Goal: Information Seeking & Learning: Learn about a topic

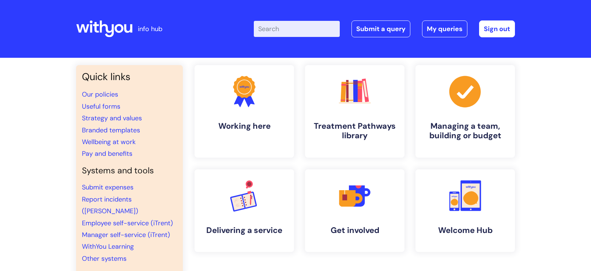
click at [288, 31] on input "Enter your search term here..." at bounding box center [297, 29] width 86 height 16
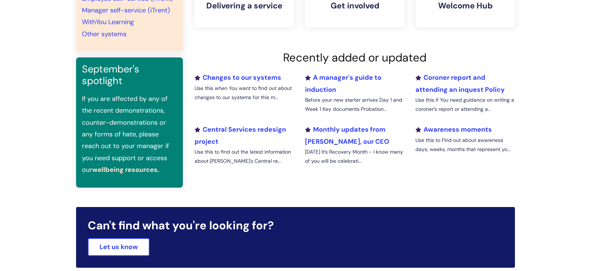
scroll to position [34, 0]
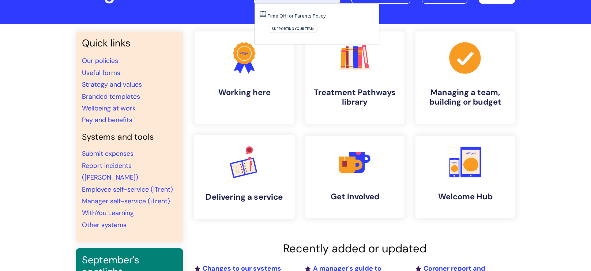
type input "welfare check"
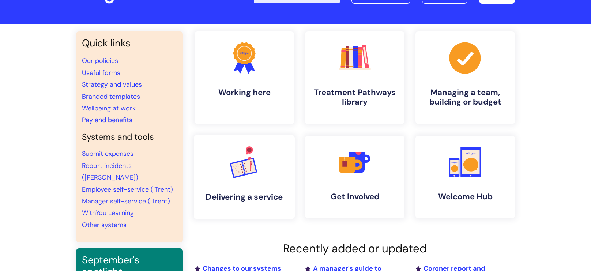
click at [244, 170] on icon at bounding box center [237, 169] width 15 height 18
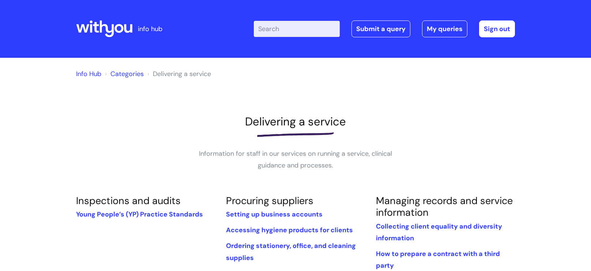
click at [280, 32] on input "Enter your search term here..." at bounding box center [297, 29] width 86 height 16
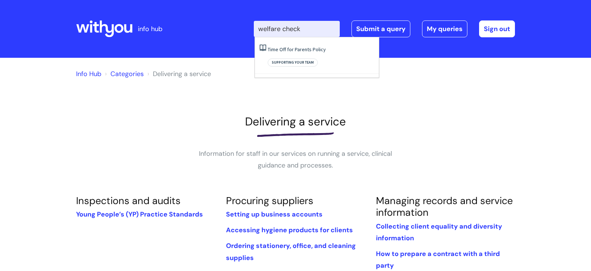
type input "welfare check"
click button "Search" at bounding box center [0, 0] width 0 height 0
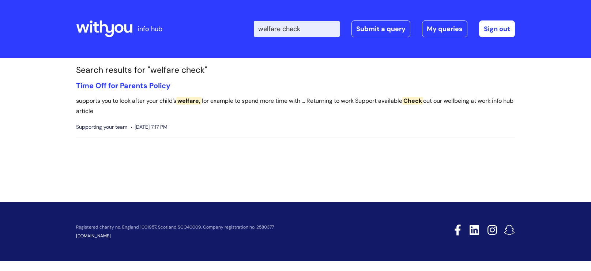
click at [310, 33] on input "welfare check" at bounding box center [297, 29] width 86 height 16
type input "w"
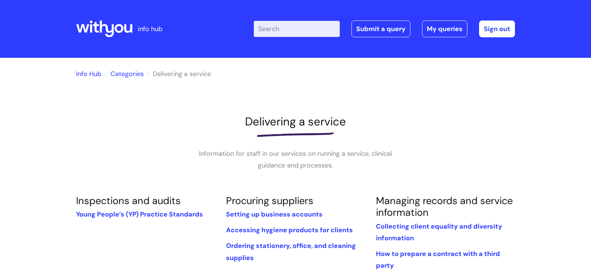
click at [89, 73] on link "Info Hub" at bounding box center [88, 73] width 25 height 9
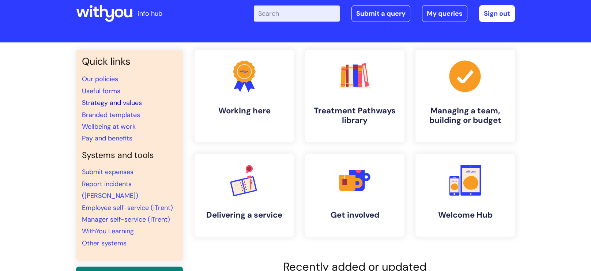
scroll to position [19, 0]
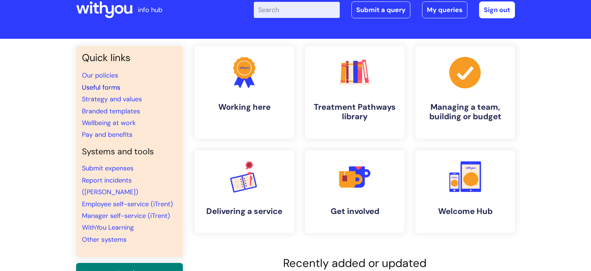
click at [106, 87] on link "Useful forms" at bounding box center [101, 87] width 38 height 9
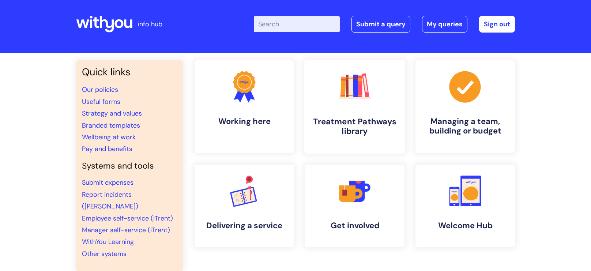
scroll to position [3, 0]
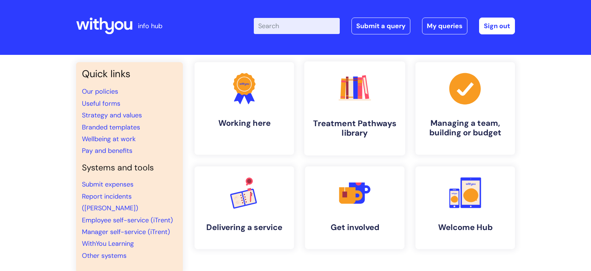
click at [356, 126] on h4 "Treatment Pathways library" at bounding box center [354, 128] width 89 height 20
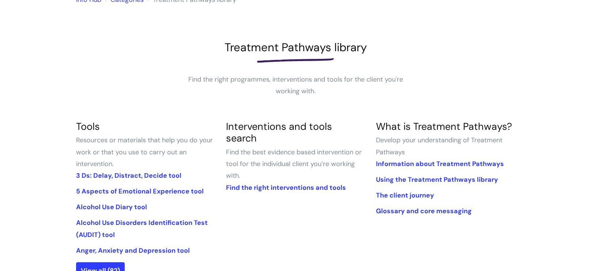
scroll to position [9, 0]
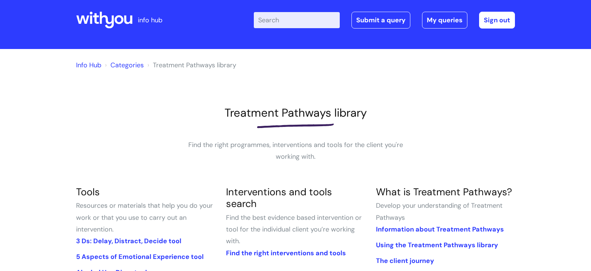
click at [273, 23] on input "Enter your search term here..." at bounding box center [297, 20] width 86 height 16
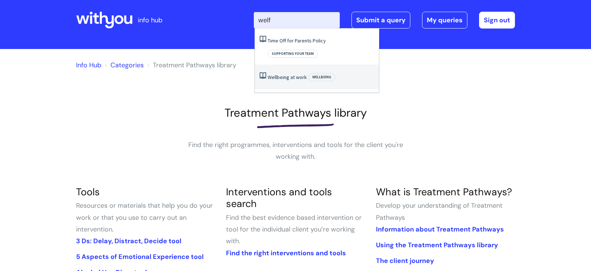
click at [416, 70] on ol "Info Hub Categories Treatment Pathways library" at bounding box center [295, 63] width 439 height 15
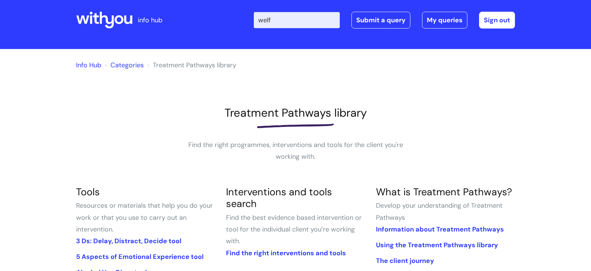
click at [299, 20] on input "welf" at bounding box center [297, 20] width 86 height 16
type input "w"
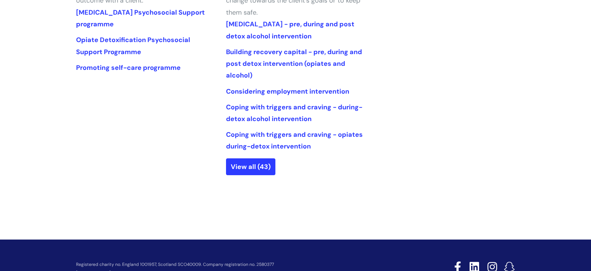
scroll to position [401, 0]
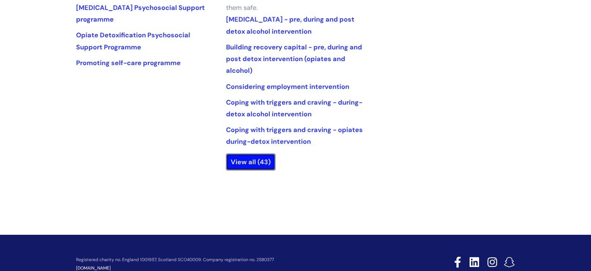
click at [246, 161] on link "View all (43)" at bounding box center [250, 162] width 49 height 17
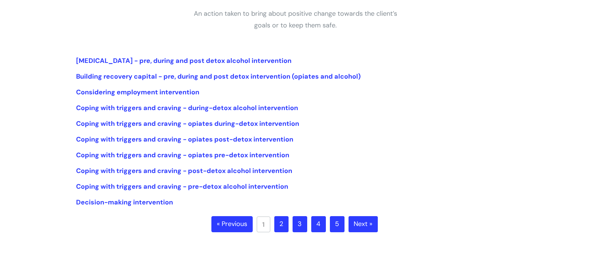
scroll to position [161, 0]
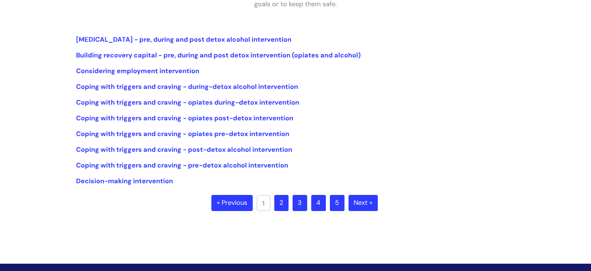
click at [282, 200] on link "2" at bounding box center [281, 203] width 14 height 16
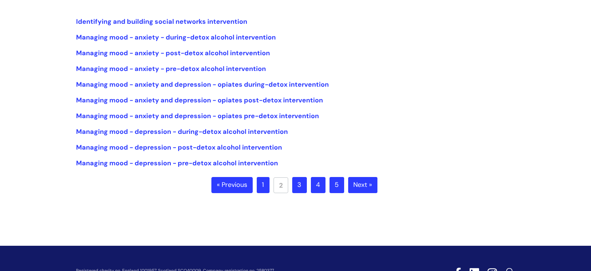
scroll to position [183, 0]
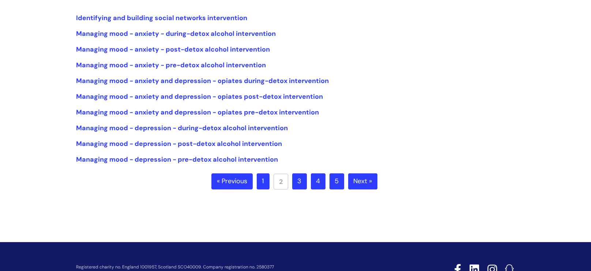
click at [301, 183] on link "3" at bounding box center [299, 181] width 15 height 16
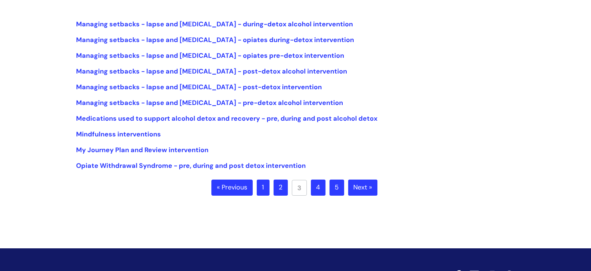
scroll to position [200, 0]
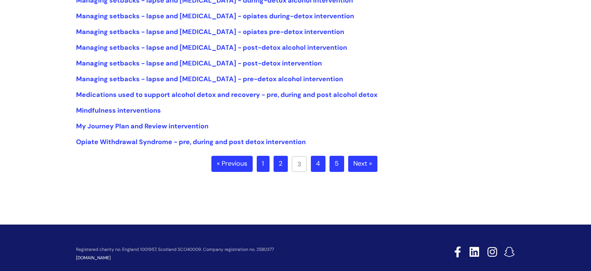
click at [317, 166] on link "4" at bounding box center [318, 164] width 15 height 16
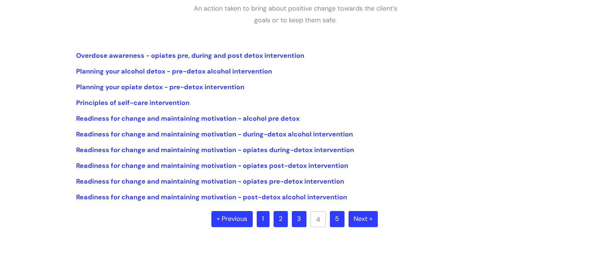
scroll to position [156, 0]
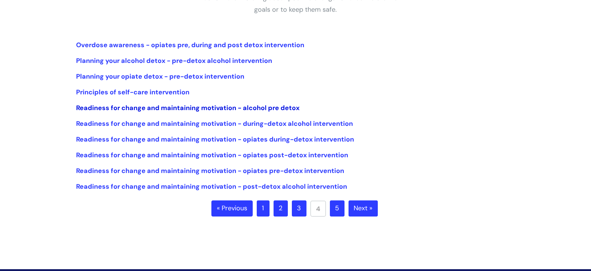
click at [223, 109] on link "Readiness for change and maintaining motivation - alcohol pre detox" at bounding box center [187, 107] width 223 height 9
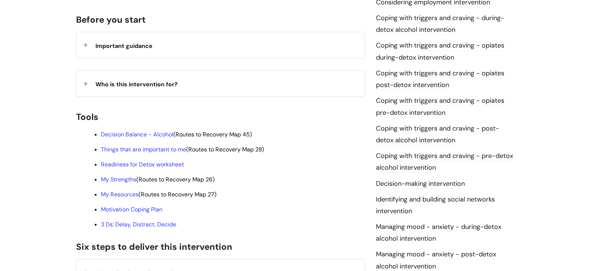
scroll to position [166, 0]
click at [138, 206] on link "Motivation Coping Plan" at bounding box center [131, 210] width 61 height 8
click at [140, 206] on link "Motivation Coping Plan" at bounding box center [131, 210] width 61 height 8
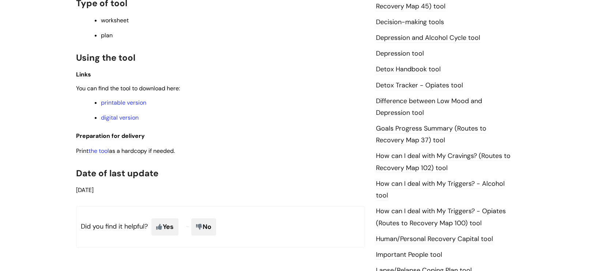
scroll to position [408, 0]
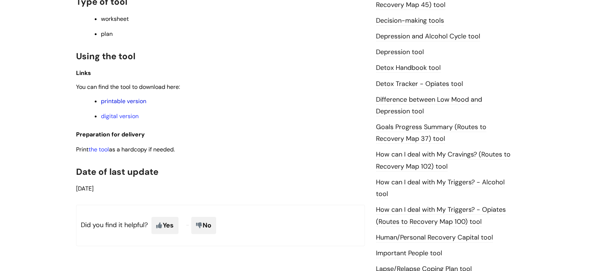
click at [121, 105] on link "printable version" at bounding box center [123, 101] width 45 height 8
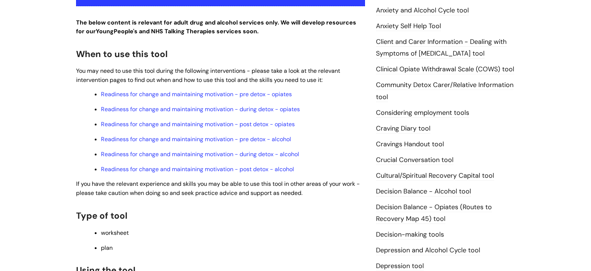
scroll to position [188, 0]
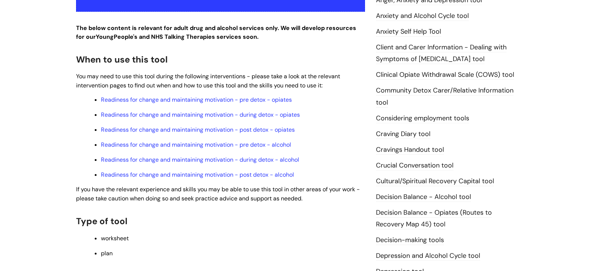
click at [415, 48] on link "Client and Carer Information - Dealing with Symptoms of [MEDICAL_DATA] tool" at bounding box center [441, 53] width 131 height 21
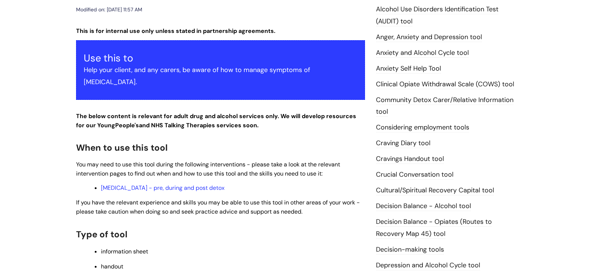
scroll to position [156, 0]
